Goal: Task Accomplishment & Management: Manage account settings

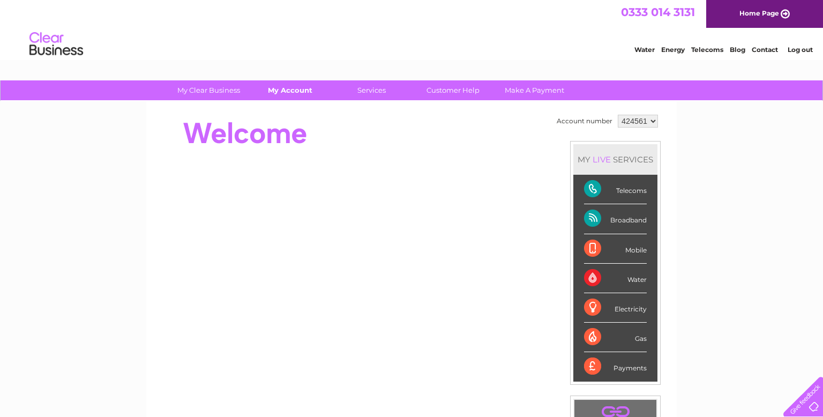
click at [289, 90] on link "My Account" at bounding box center [290, 90] width 88 height 20
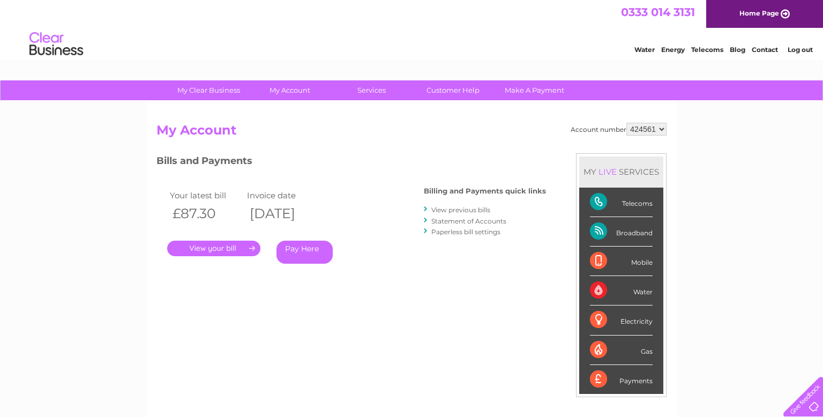
click at [471, 208] on link "View previous bills" at bounding box center [460, 210] width 59 height 8
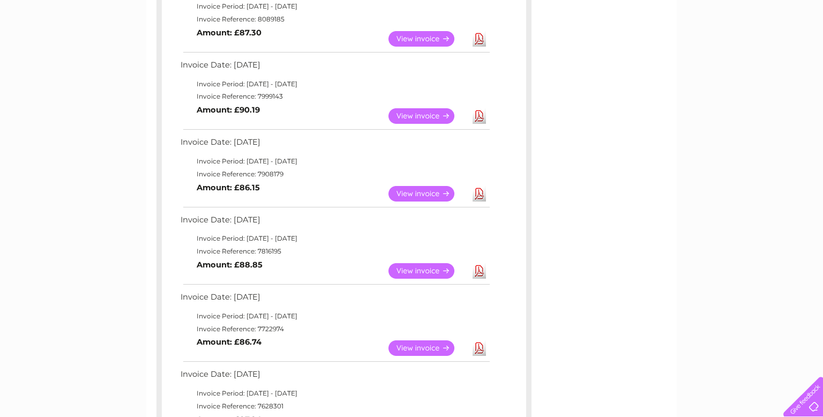
scroll to position [223, 0]
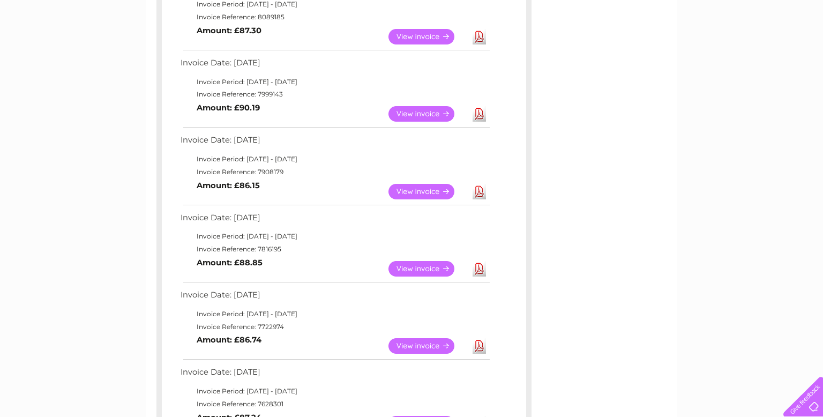
click at [433, 268] on link "View" at bounding box center [427, 269] width 79 height 16
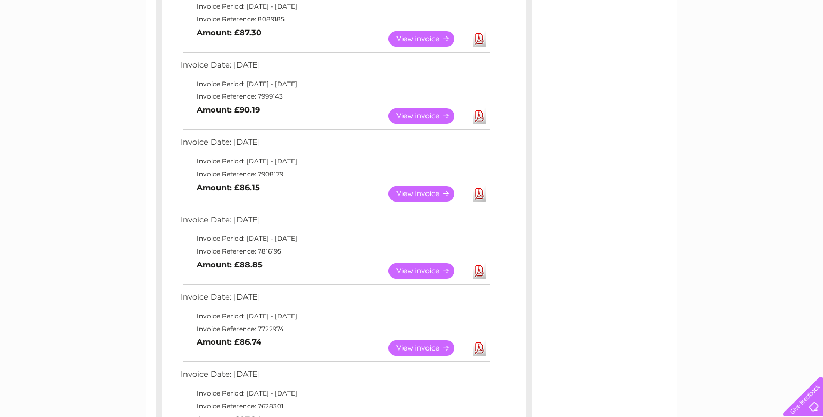
click at [434, 186] on link "View" at bounding box center [427, 194] width 79 height 16
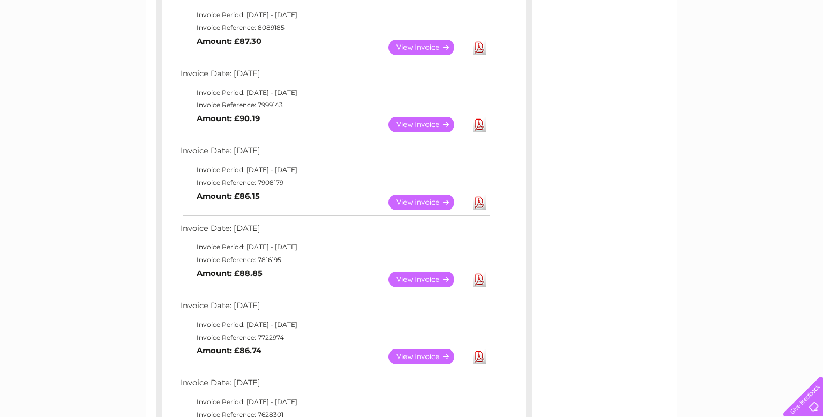
scroll to position [173, 0]
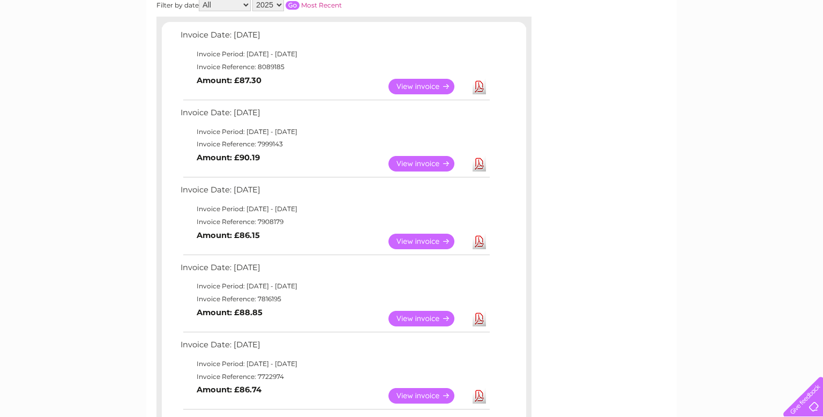
click at [425, 165] on link "View" at bounding box center [427, 164] width 79 height 16
